Goal: Information Seeking & Learning: Learn about a topic

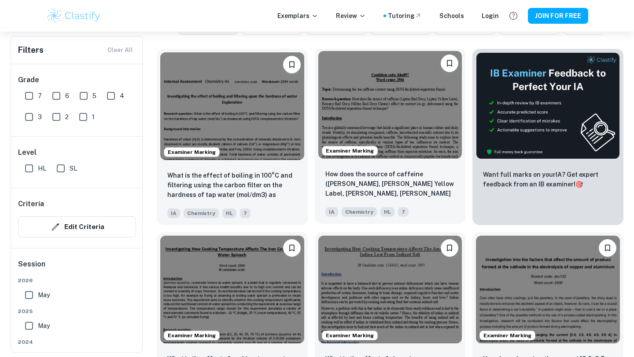
scroll to position [268, 0]
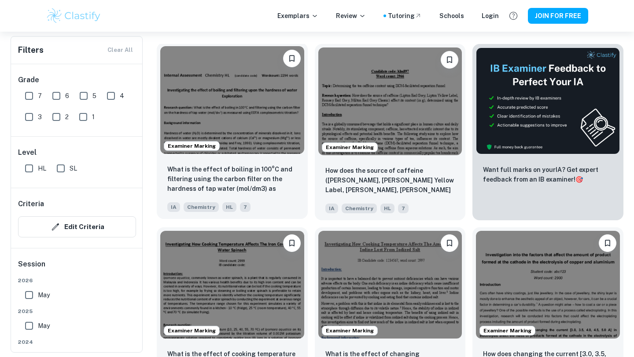
click at [260, 101] on img at bounding box center [232, 100] width 144 height 108
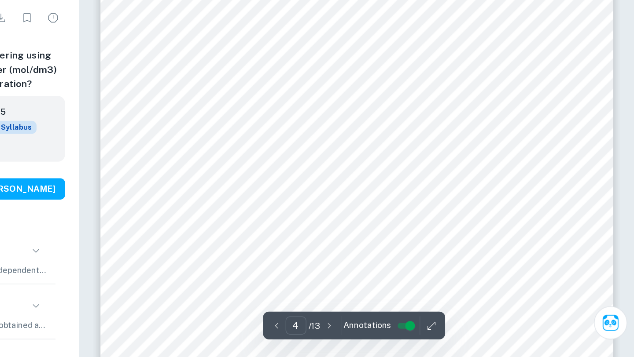
scroll to position [1761, 0]
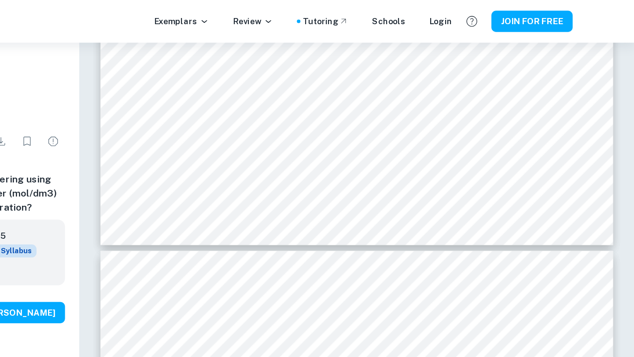
type input "3"
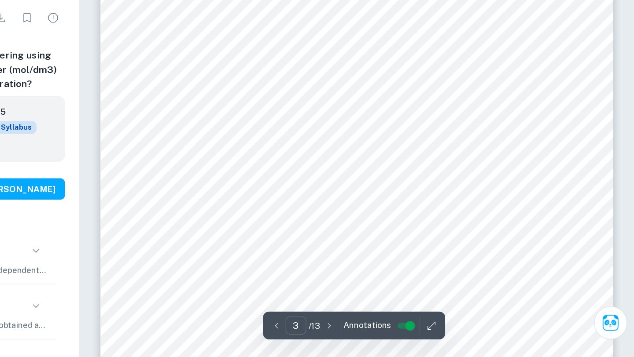
scroll to position [1285, 0]
